Goal: Information Seeking & Learning: Check status

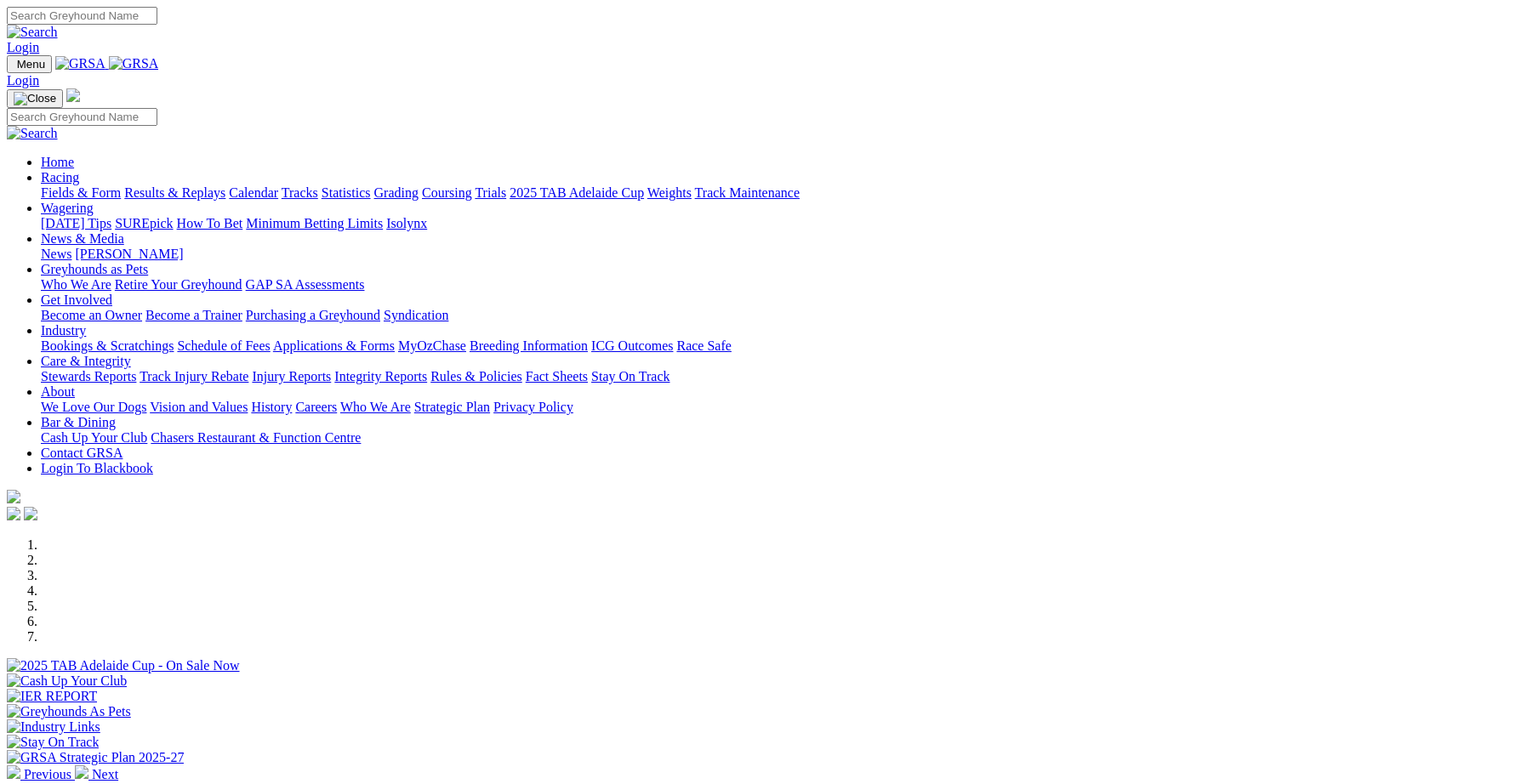
click at [427, 369] on link "Integrity Reports" at bounding box center [381, 376] width 93 height 15
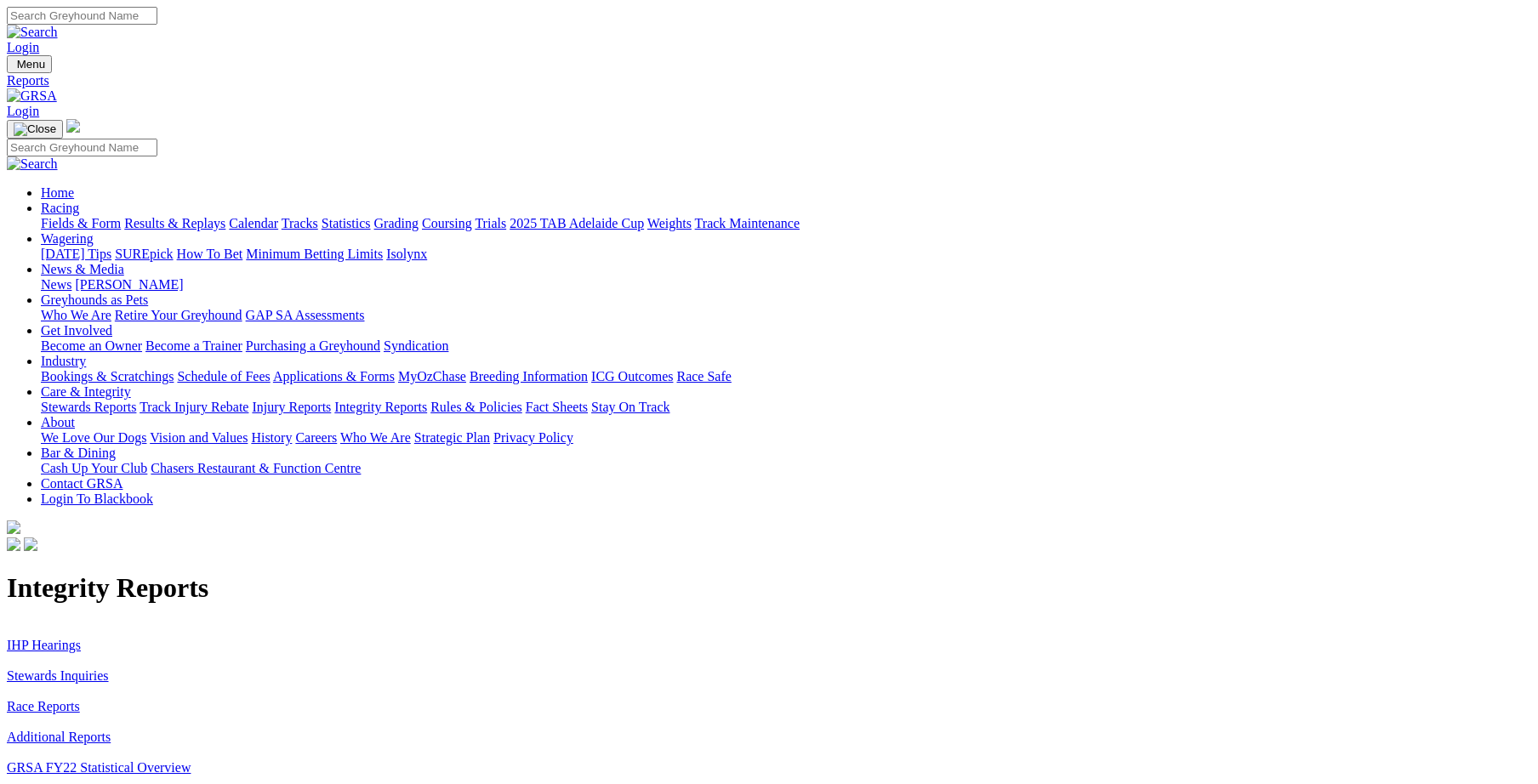
click at [109, 668] on link "Stewards Inquiries" at bounding box center [57, 675] width 102 height 15
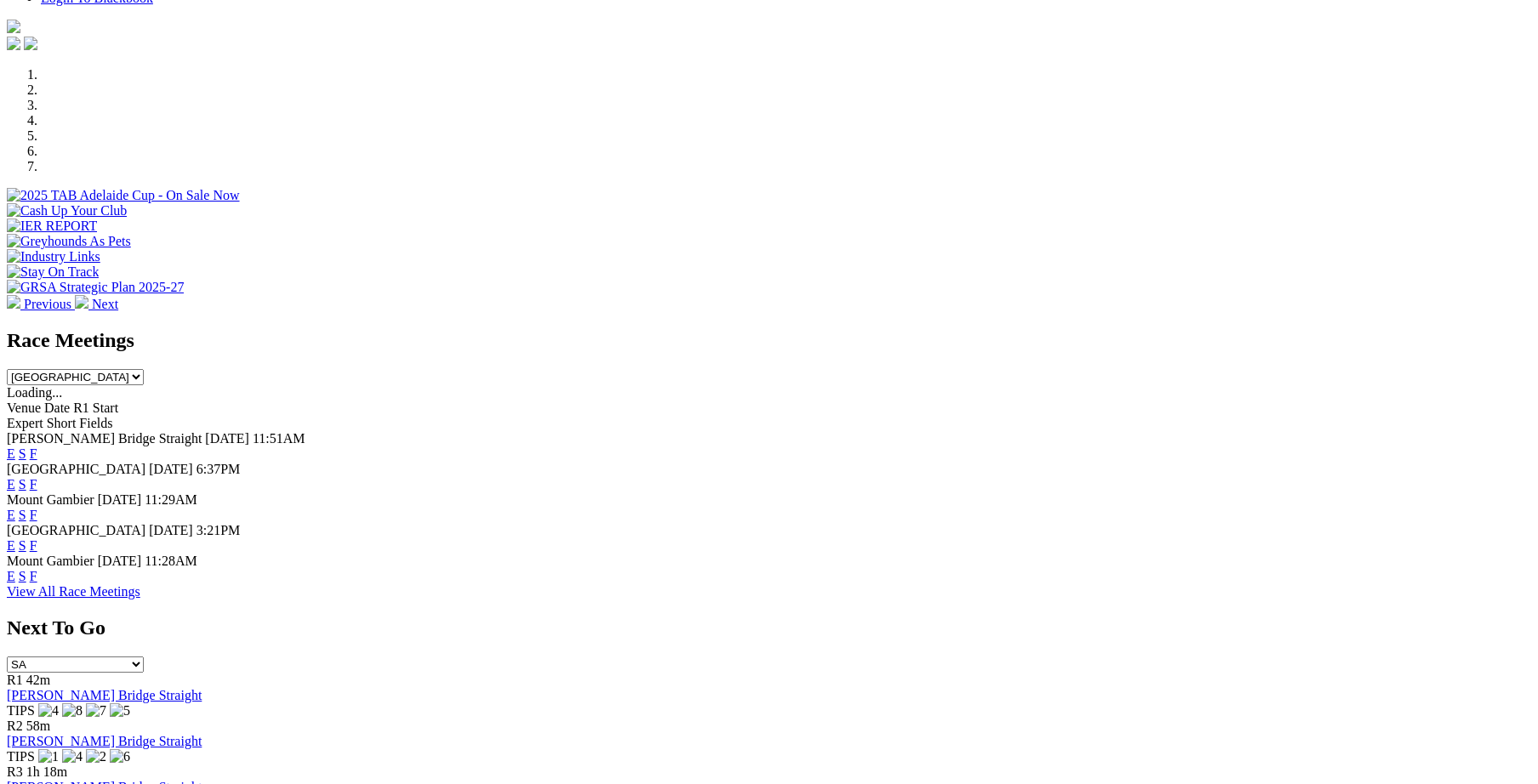
scroll to position [471, 0]
click at [38, 447] on link "F" at bounding box center [34, 454] width 8 height 15
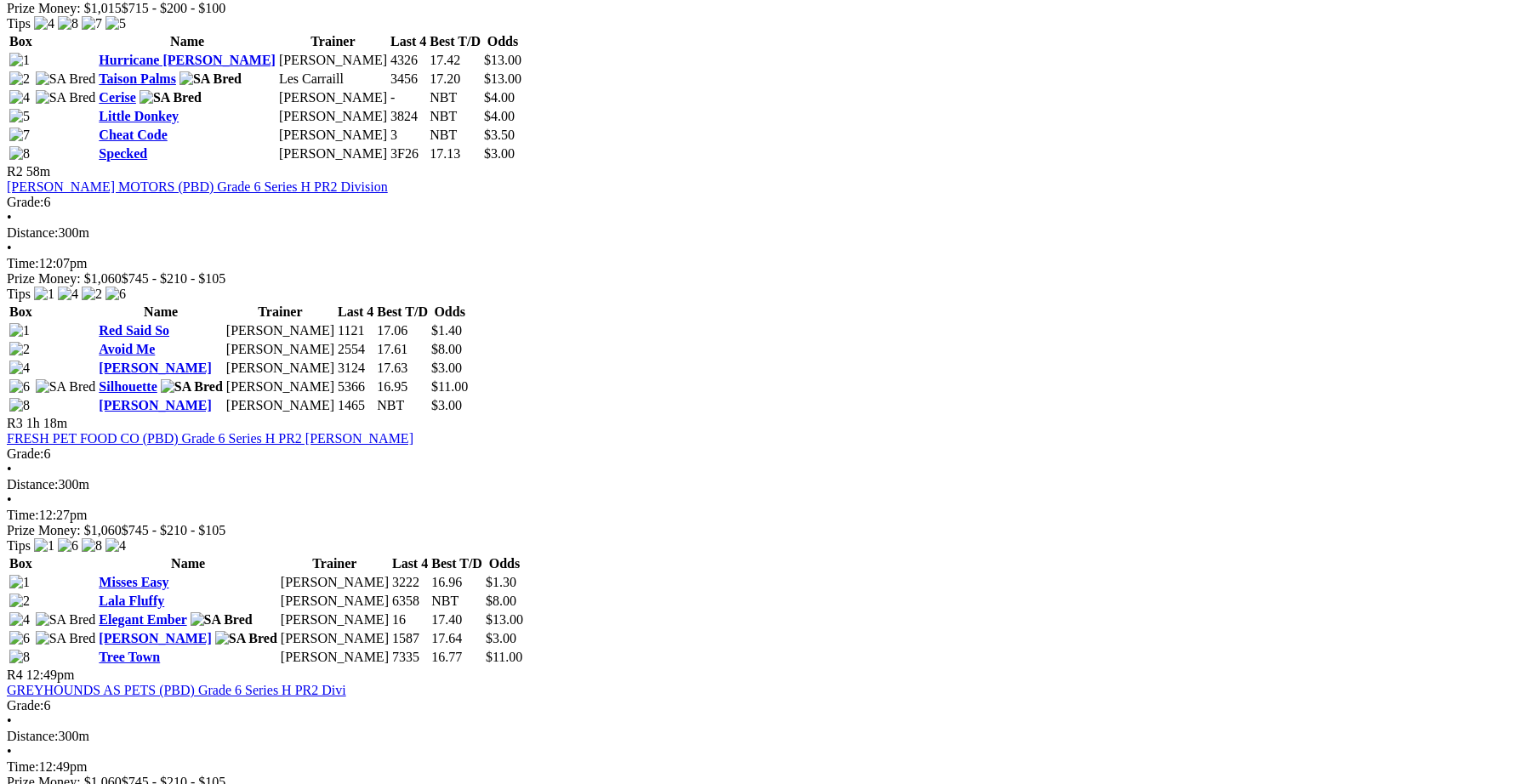
scroll to position [940, 0]
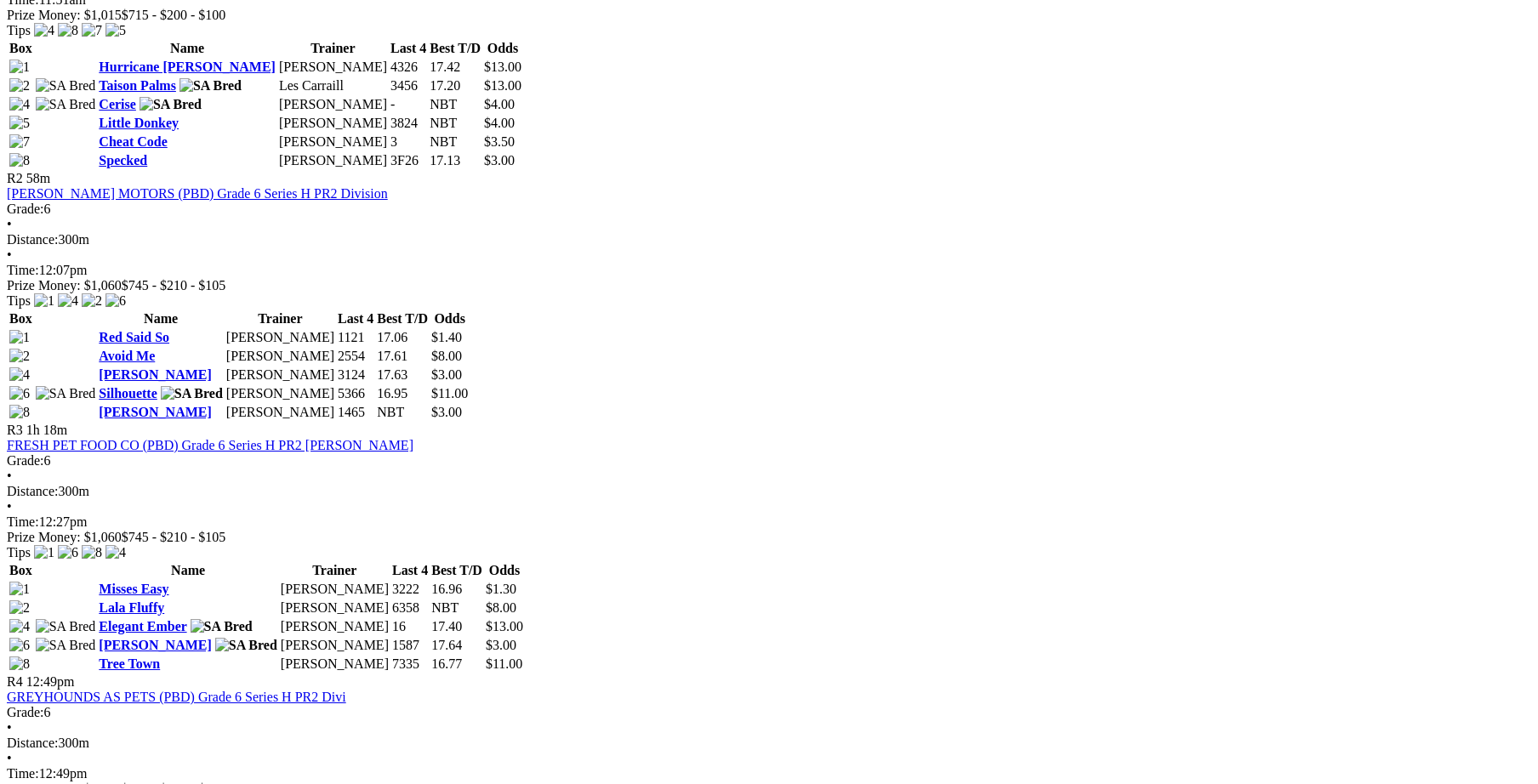
drag, startPoint x: 600, startPoint y: 111, endPoint x: 543, endPoint y: 79, distance: 65.4
drag, startPoint x: 543, startPoint y: 79, endPoint x: 443, endPoint y: 83, distance: 100.1
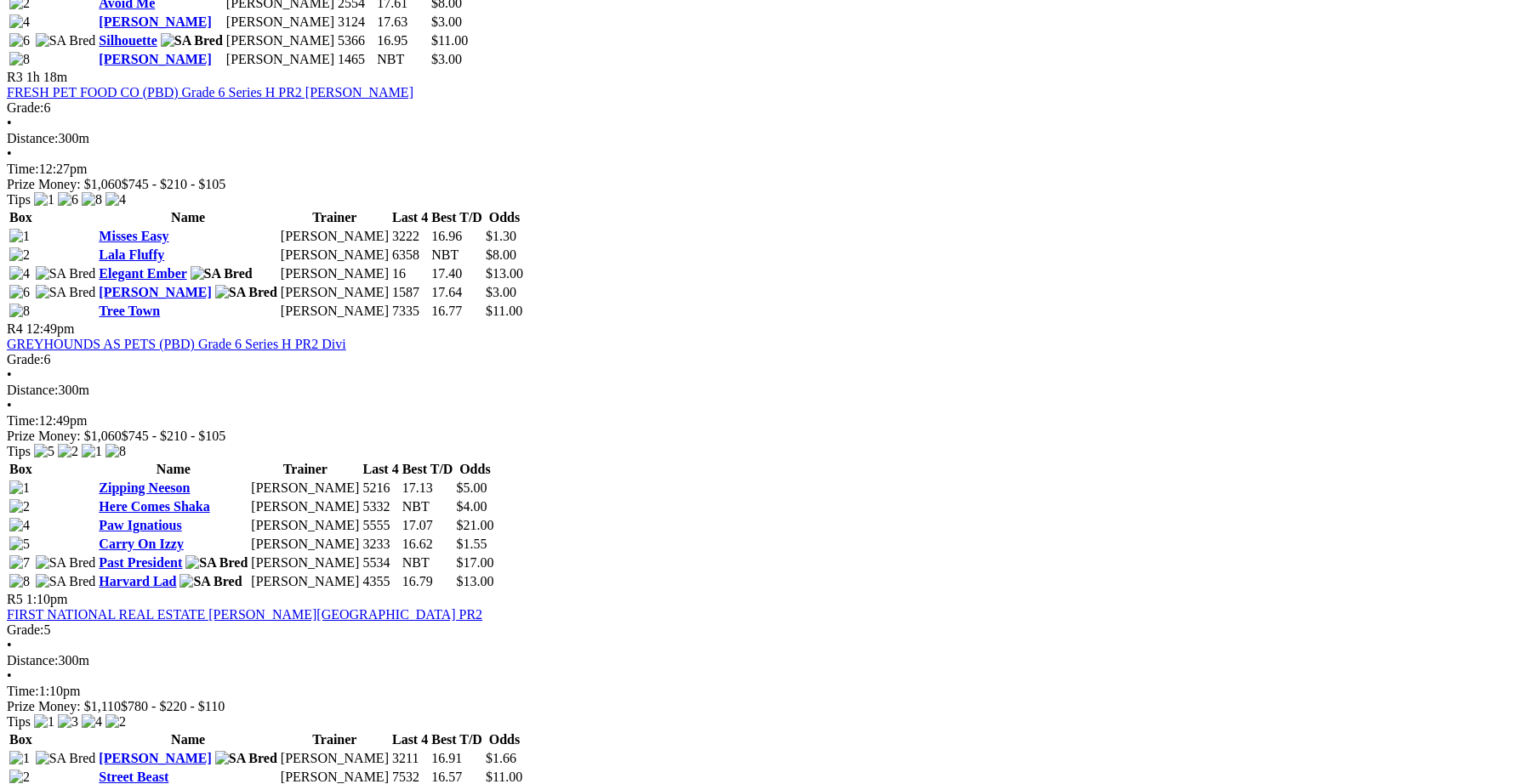
scroll to position [1411, 0]
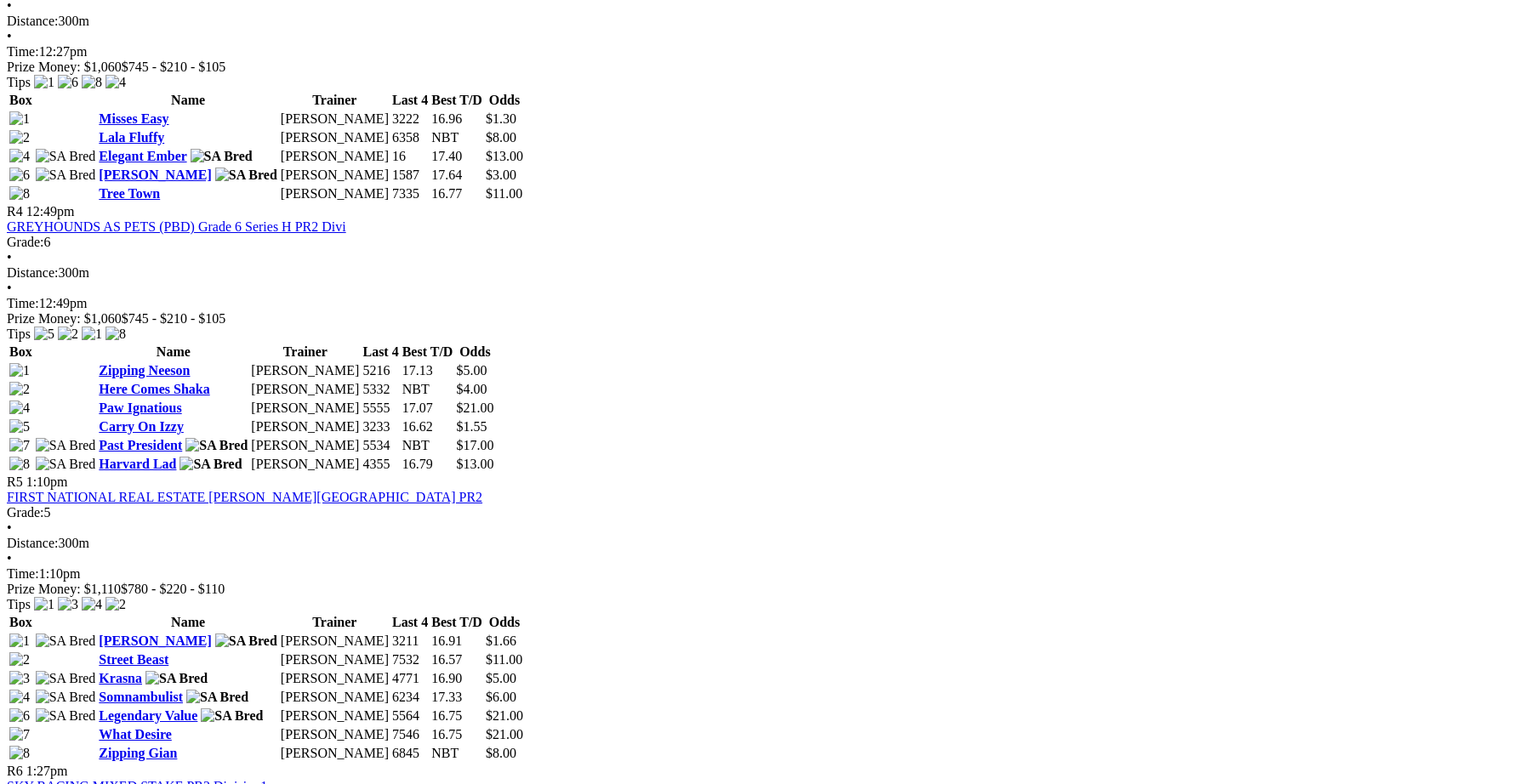
drag, startPoint x: 419, startPoint y: 101, endPoint x: 235, endPoint y: 368, distance: 324.3
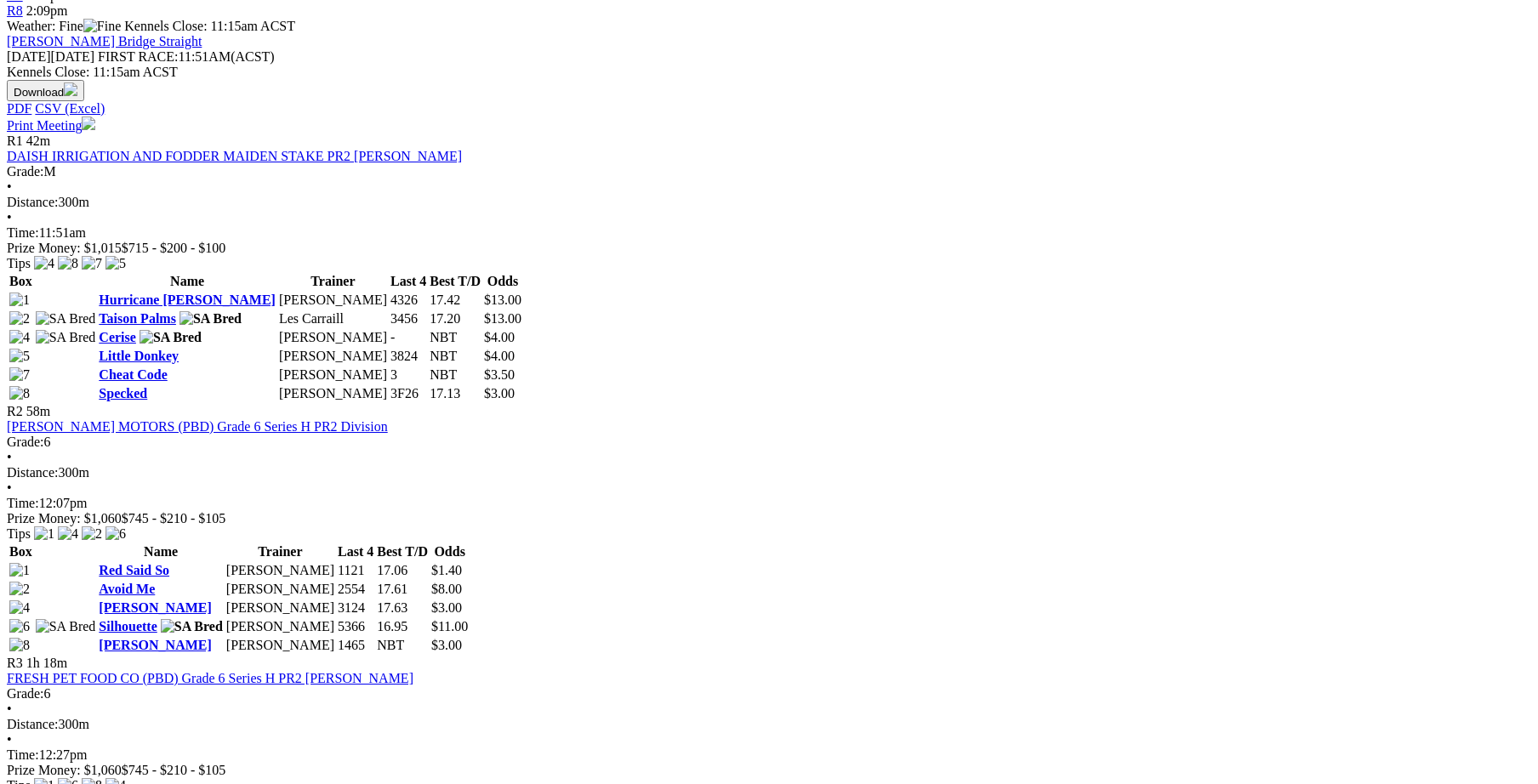
scroll to position [705, 0]
